Goal: Task Accomplishment & Management: Use online tool/utility

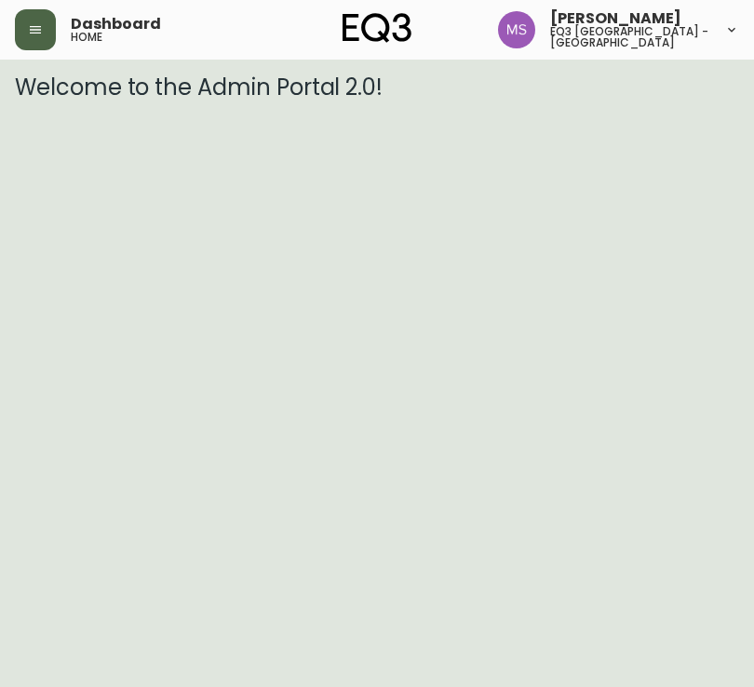
click at [39, 33] on icon "button" at bounding box center [35, 29] width 11 height 7
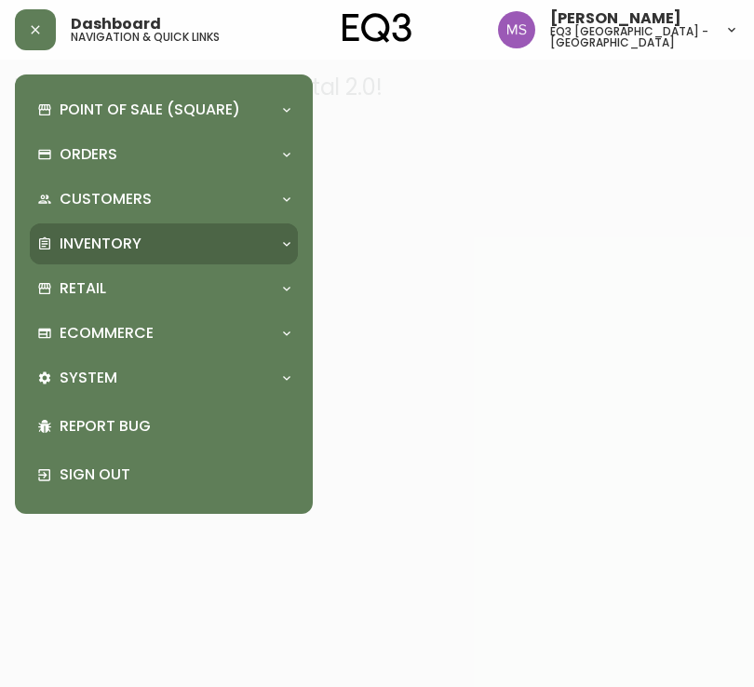
click at [127, 234] on p "Inventory" at bounding box center [101, 244] width 82 height 20
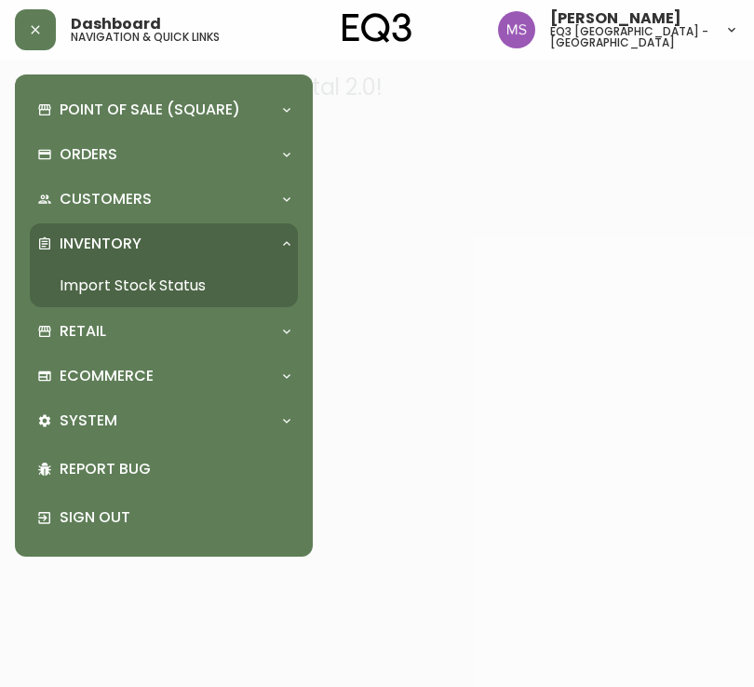
click at [134, 292] on link "Import Stock Status" at bounding box center [164, 285] width 268 height 43
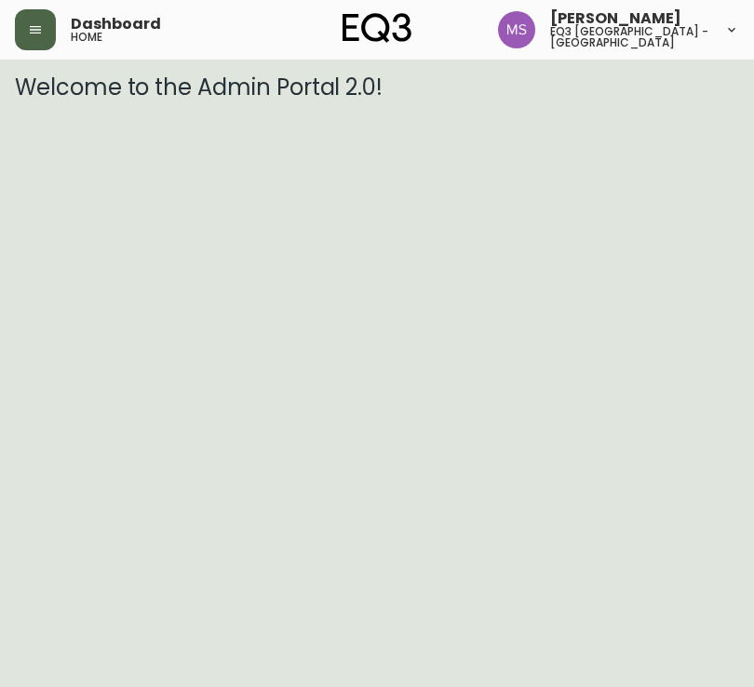
click at [19, 34] on button "button" at bounding box center [35, 29] width 41 height 41
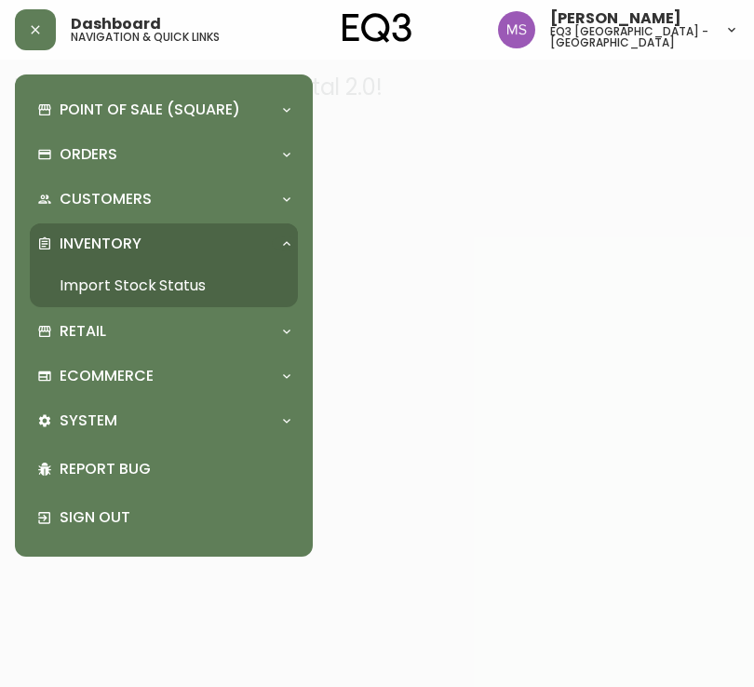
click at [129, 280] on link "Import Stock Status" at bounding box center [164, 285] width 268 height 43
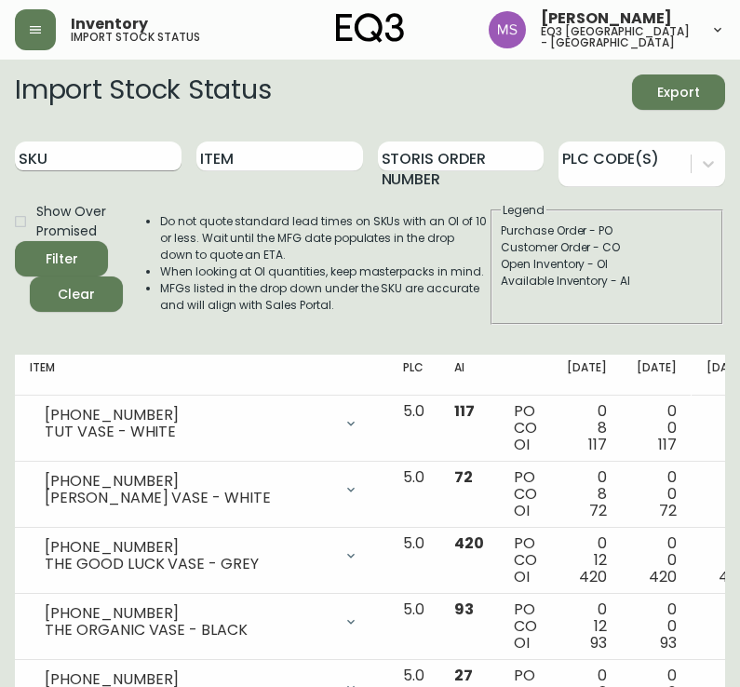
click at [82, 158] on input "SKU" at bounding box center [98, 157] width 167 height 30
paste input "[PHONE_NUMBER]"
type input "[PHONE_NUMBER]"
click at [15, 241] on button "Filter" at bounding box center [61, 258] width 93 height 35
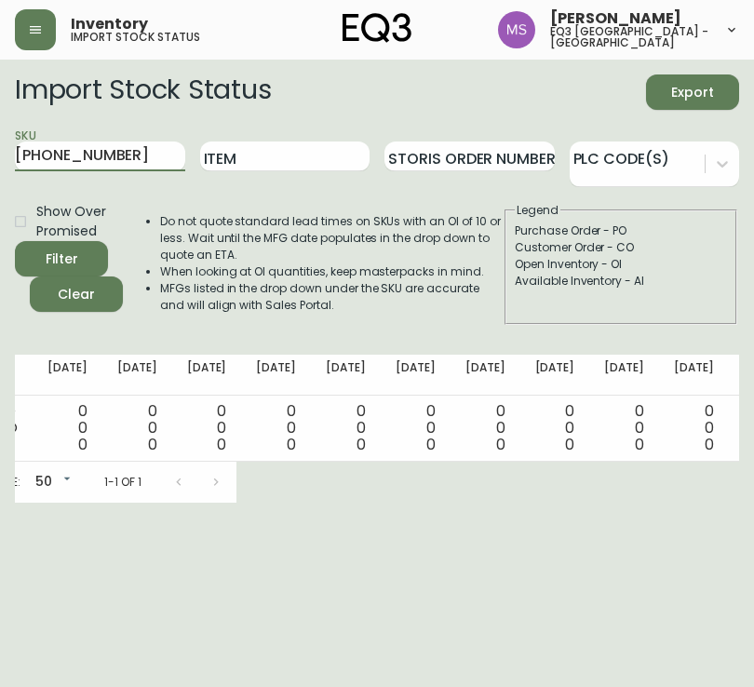
scroll to position [0, 523]
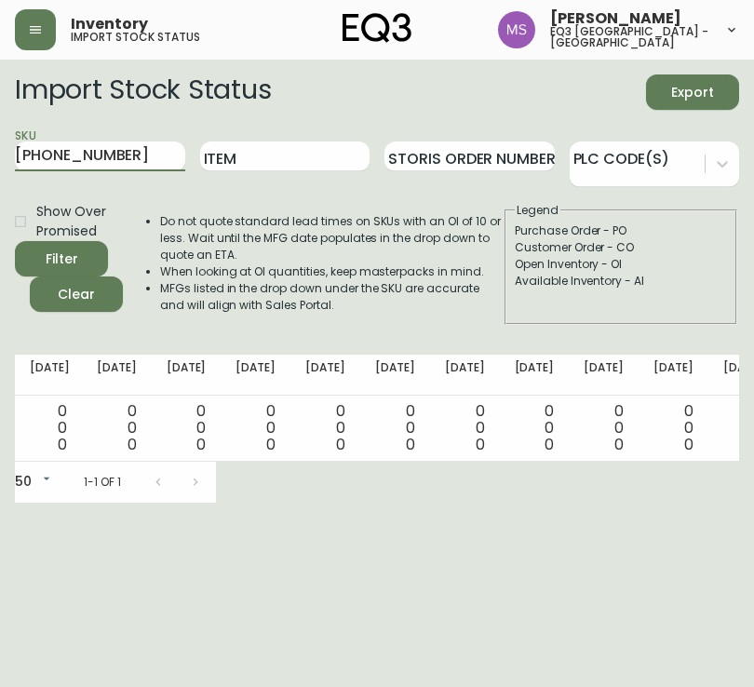
drag, startPoint x: 155, startPoint y: 143, endPoint x: -235, endPoint y: 167, distance: 390.0
click at [0, 167] on html "Inventory import stock status [PERSON_NAME] eq3 [GEOGRAPHIC_DATA] - st laurent …" at bounding box center [377, 251] width 754 height 503
